Goal: Information Seeking & Learning: Learn about a topic

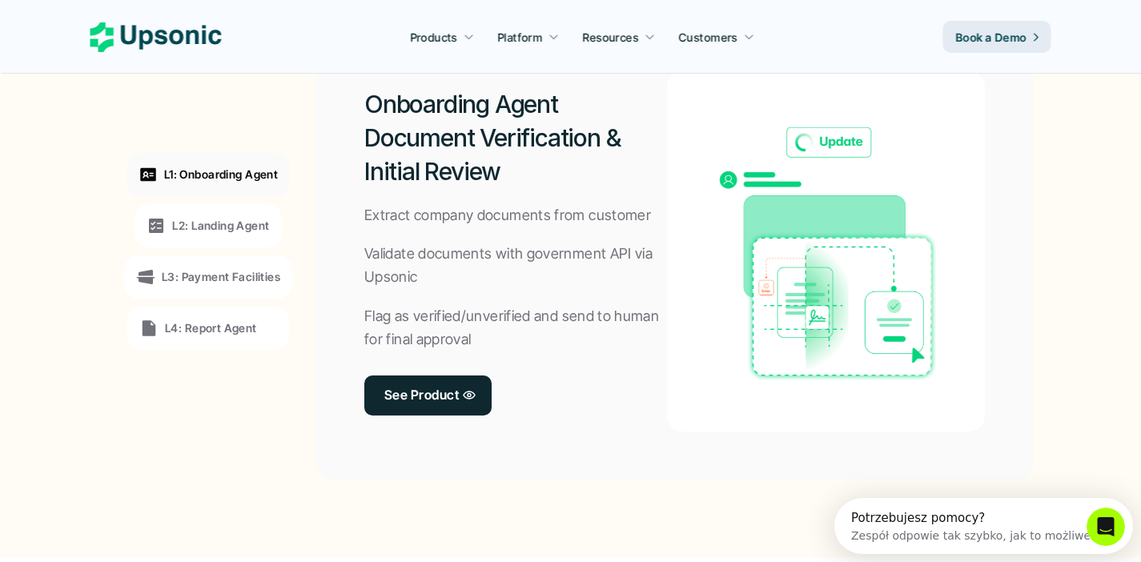
click at [206, 214] on div "L2: Landing Agent" at bounding box center [207, 225] width 146 height 43
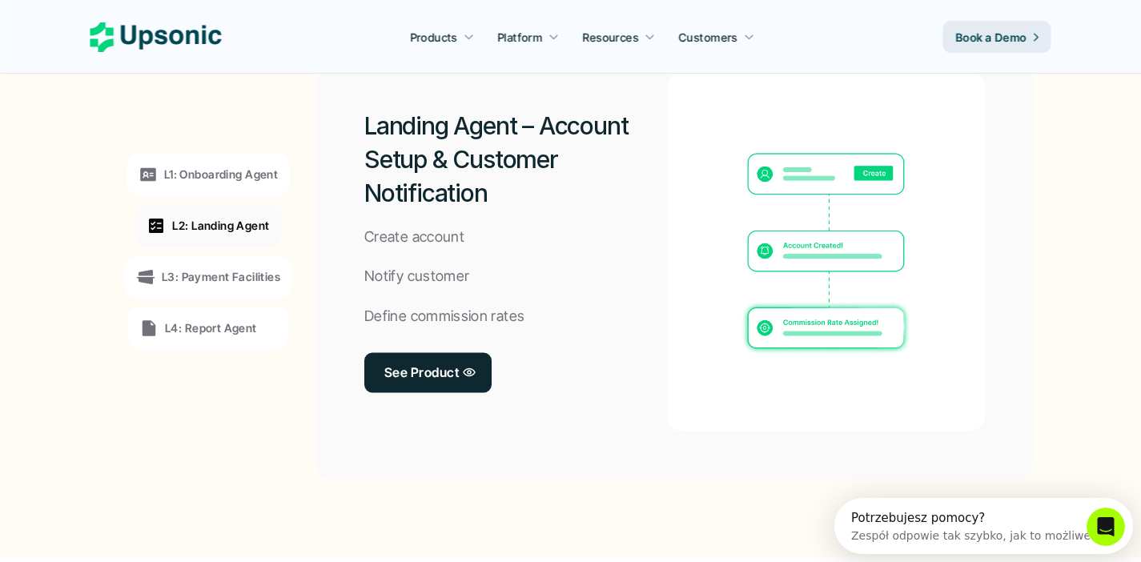
click at [217, 275] on p "L3: Payment Facilities" at bounding box center [221, 276] width 118 height 17
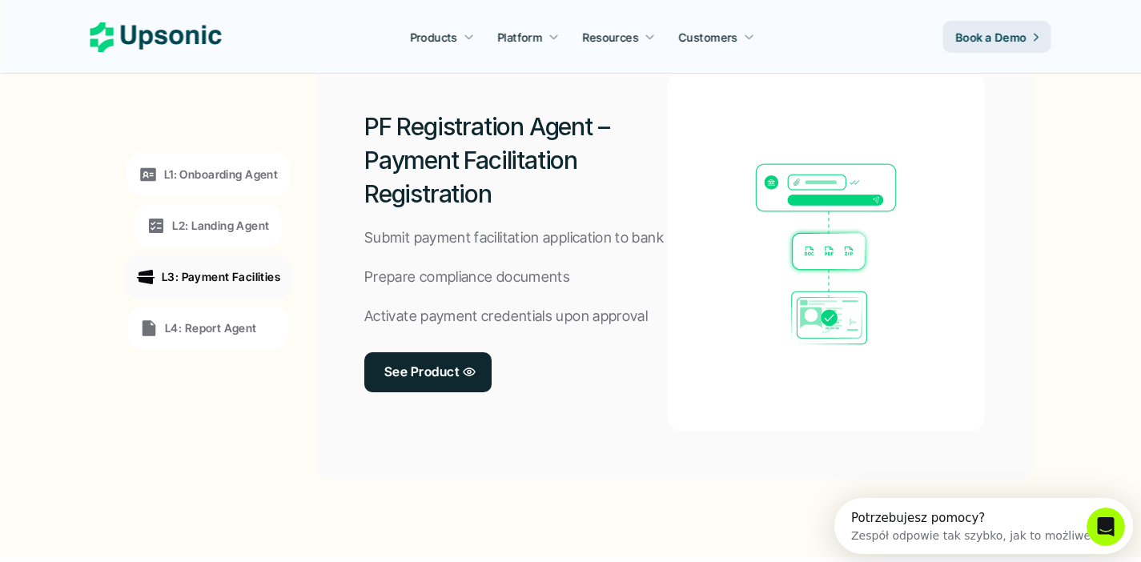
click at [215, 327] on p "L4: Report Agent" at bounding box center [211, 327] width 92 height 17
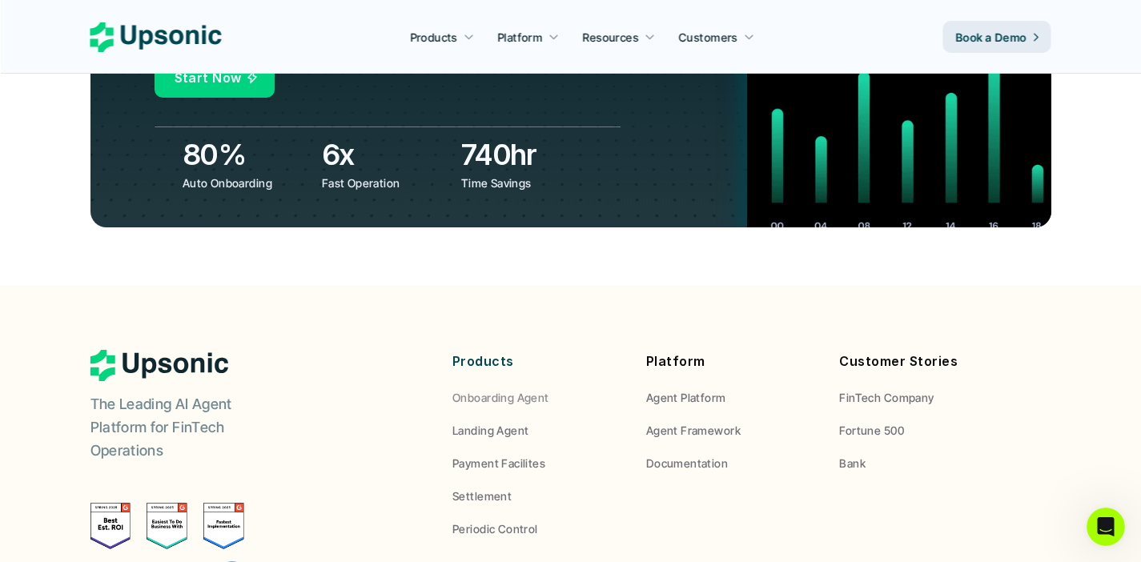
scroll to position [5896, 0]
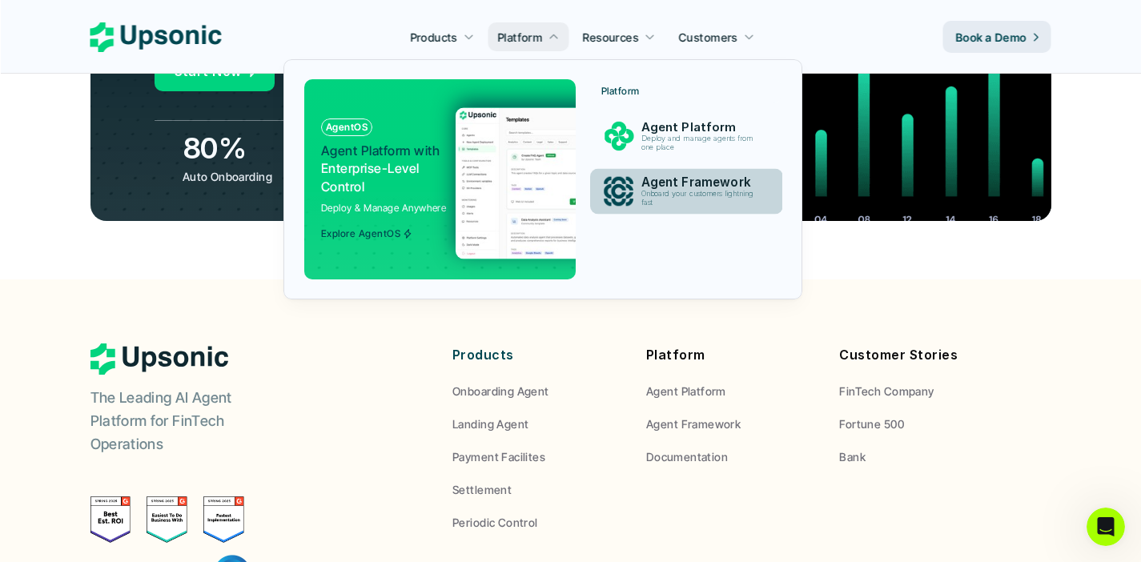
click at [650, 172] on div "Agent Framework Onboard your customers lightning fast" at bounding box center [700, 191] width 137 height 39
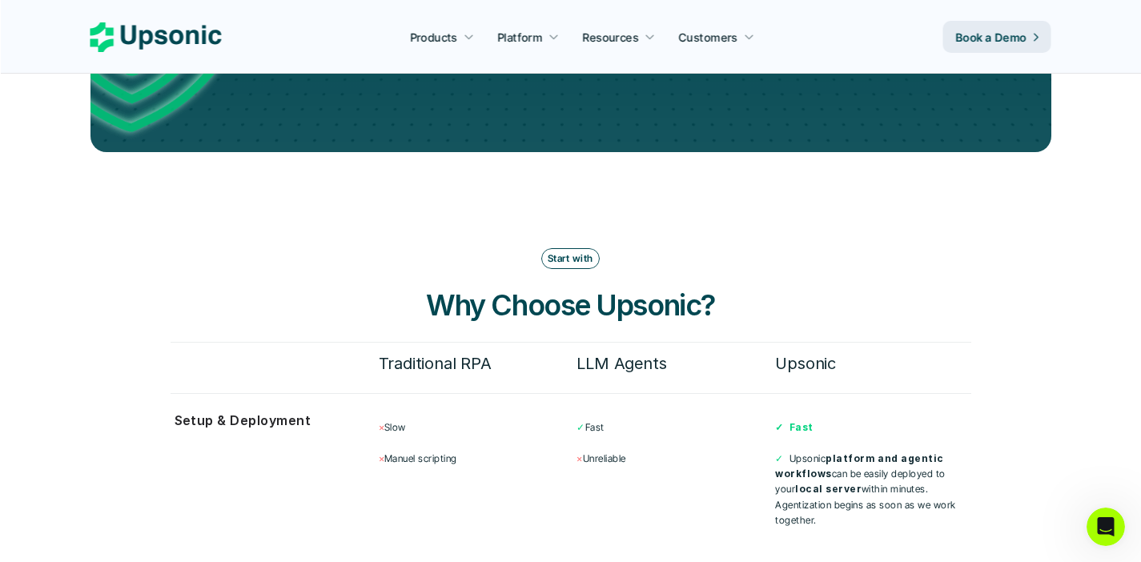
scroll to position [3610, 0]
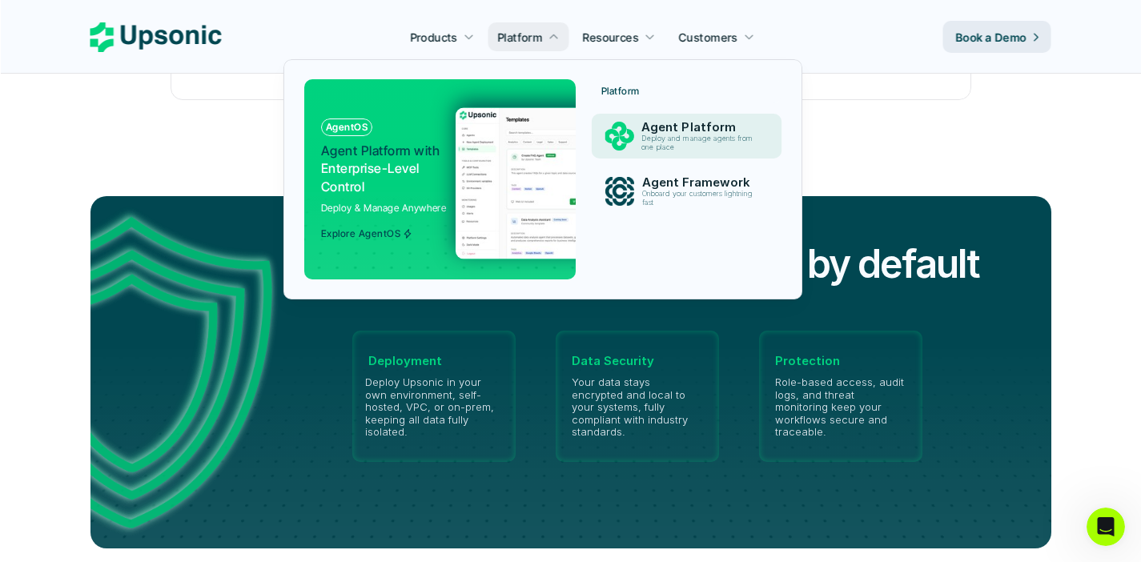
click at [643, 118] on div "Agent Platform Deploy and manage agents from one place" at bounding box center [700, 136] width 134 height 38
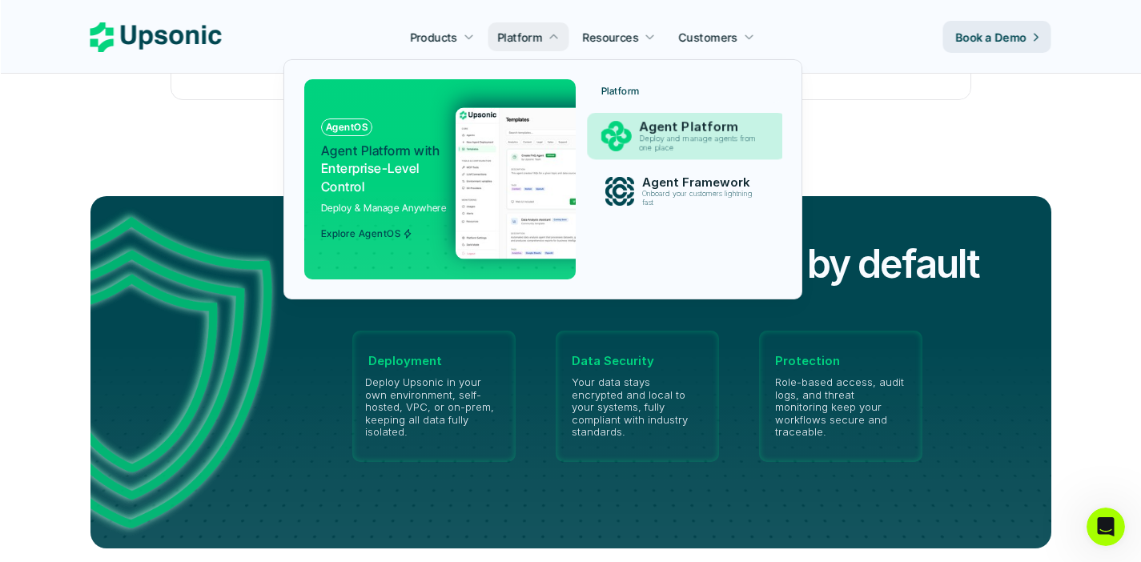
click at [651, 129] on p "Agent Platform" at bounding box center [701, 126] width 124 height 15
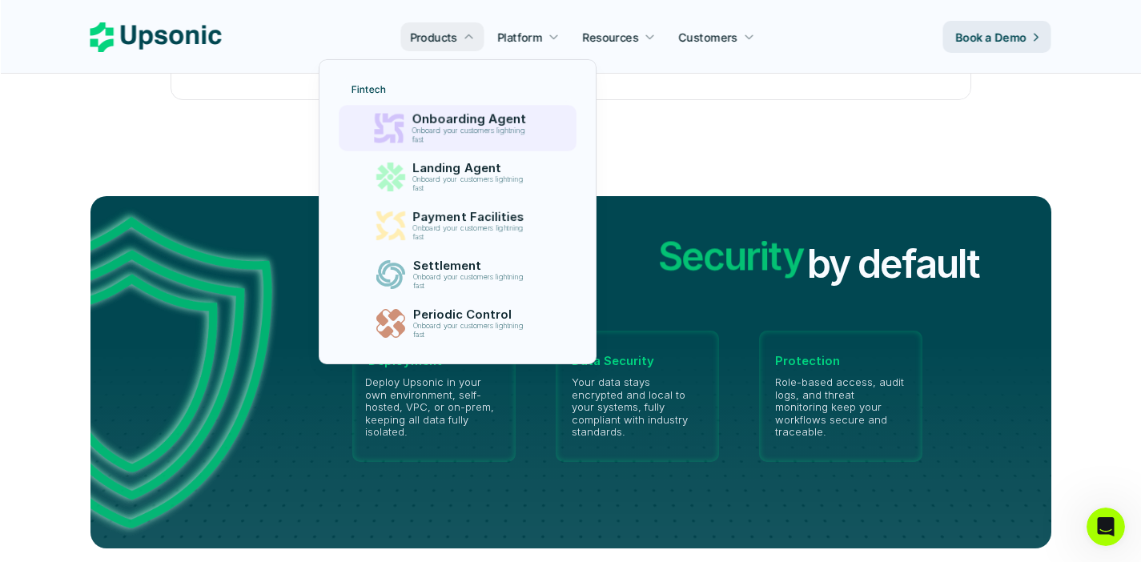
click at [475, 121] on p "Onboarding Agent" at bounding box center [472, 119] width 122 height 14
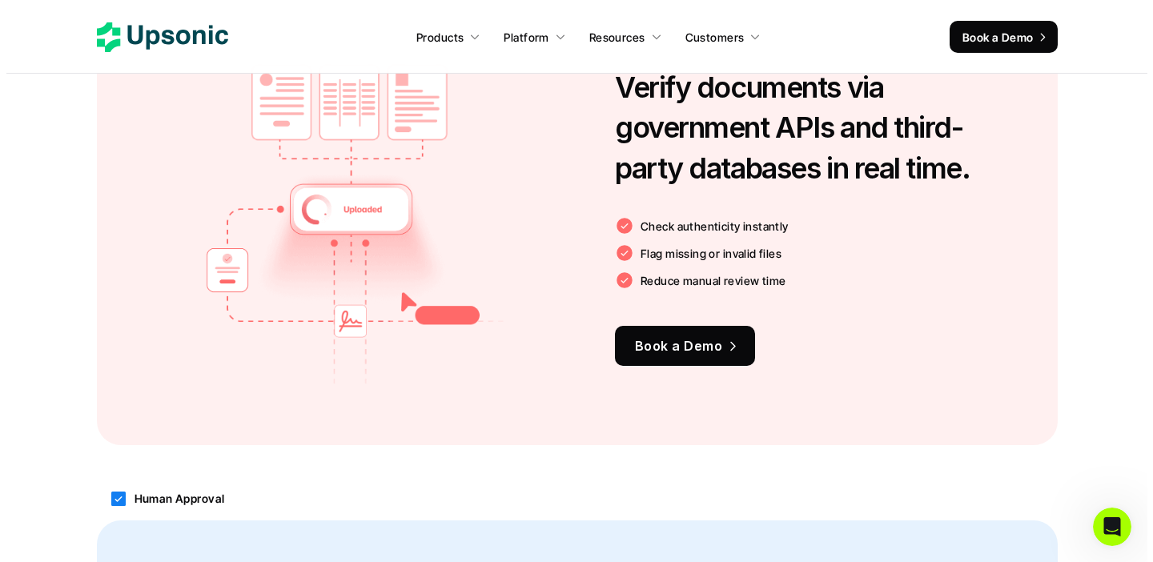
scroll to position [1634, 0]
